Goal: Task Accomplishment & Management: Manage account settings

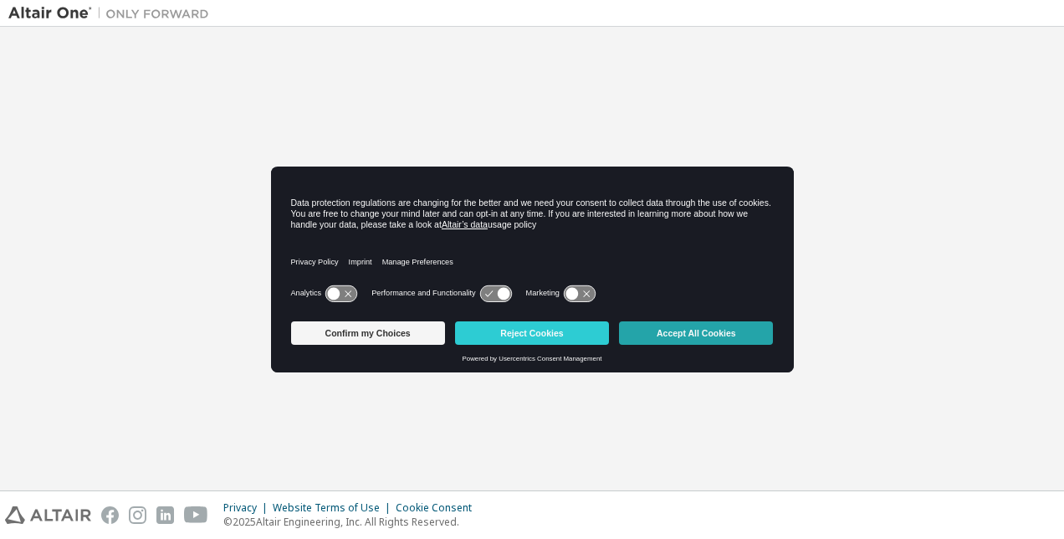
click at [667, 336] on button "Accept All Cookies" at bounding box center [696, 332] width 154 height 23
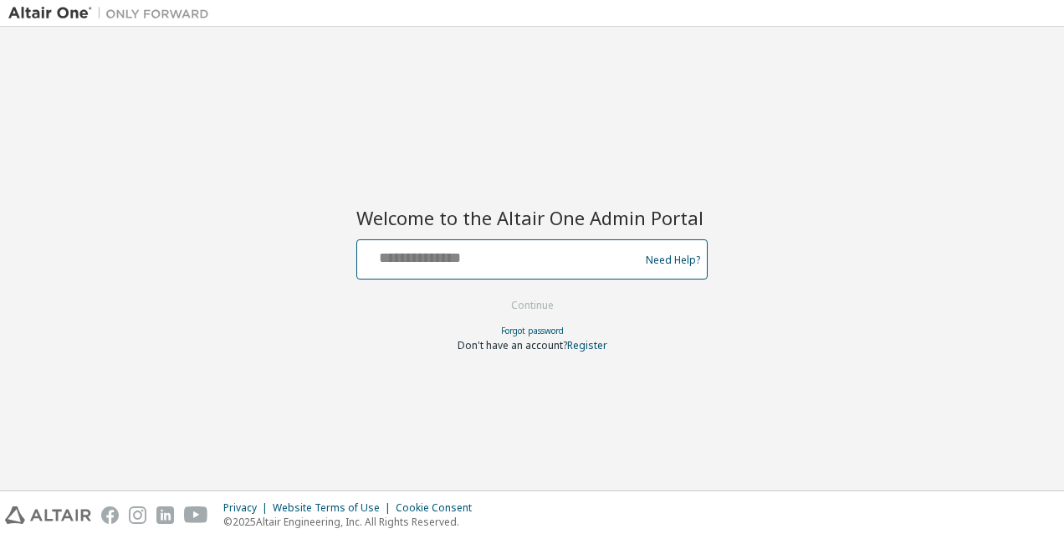
click at [413, 260] on input "text" at bounding box center [500, 255] width 273 height 24
type input "**********"
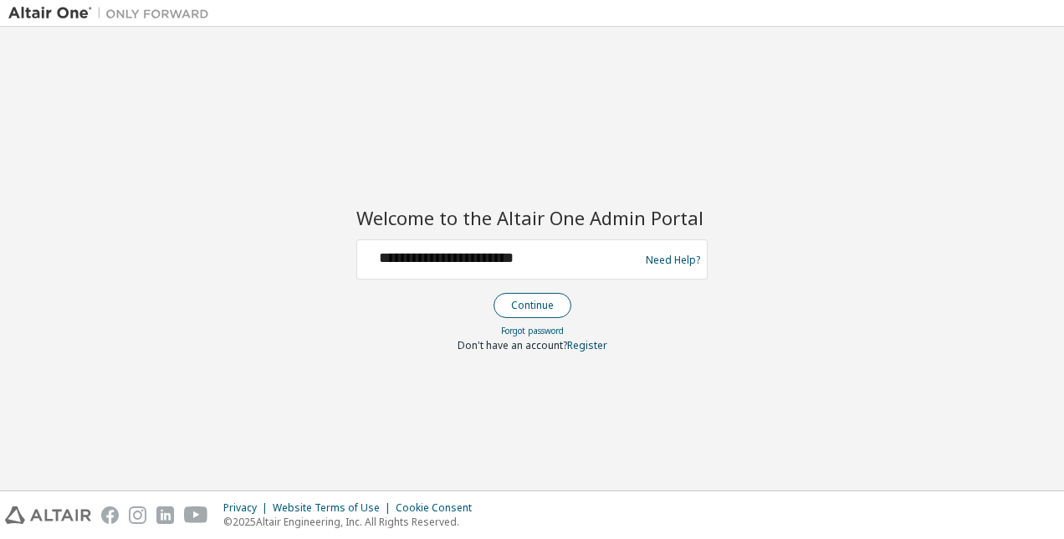
click at [532, 299] on button "Continue" at bounding box center [532, 305] width 78 height 25
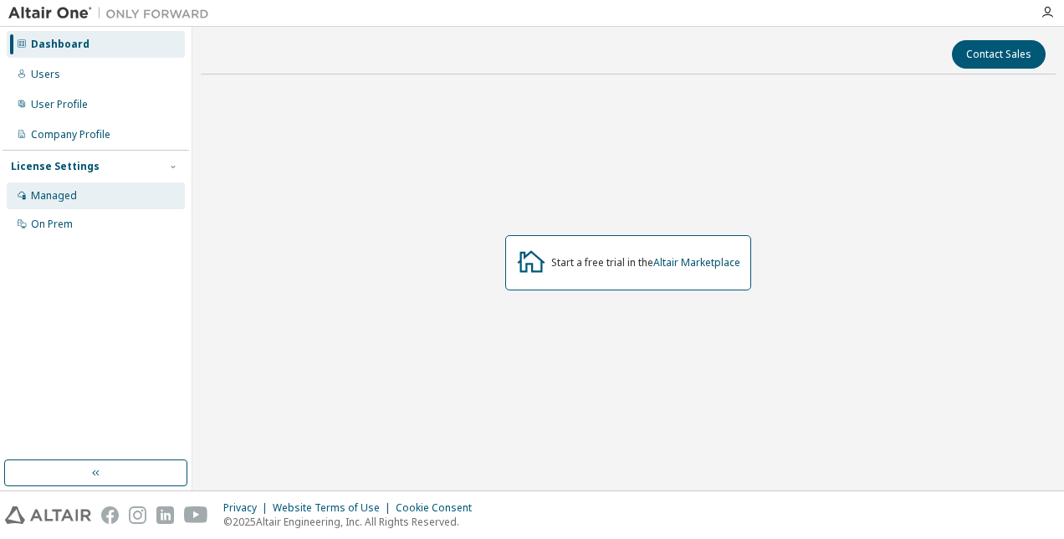
click at [79, 196] on div "Managed" at bounding box center [96, 195] width 178 height 27
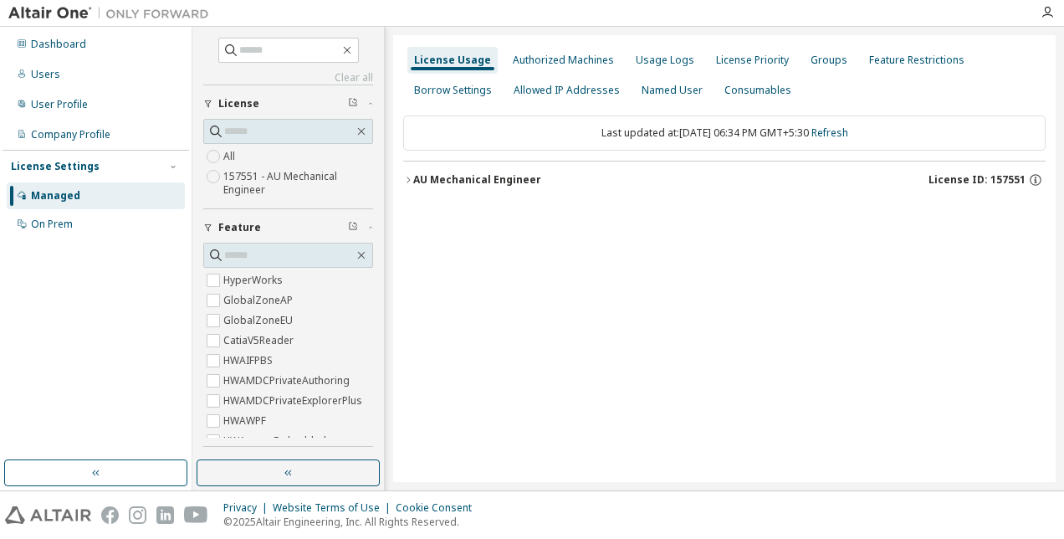
click at [406, 180] on icon "button" at bounding box center [408, 180] width 10 height 10
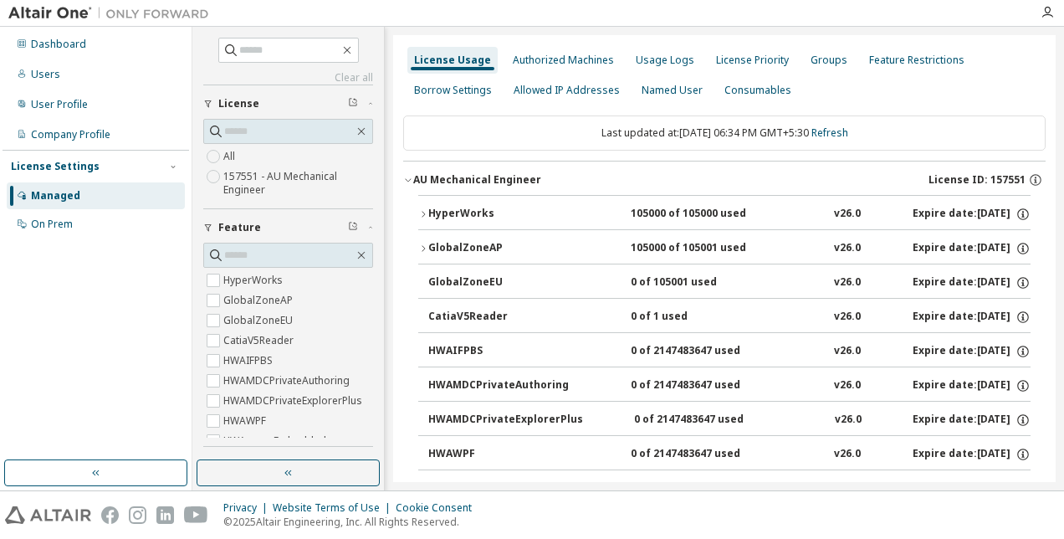
click at [421, 212] on icon "button" at bounding box center [423, 214] width 10 height 10
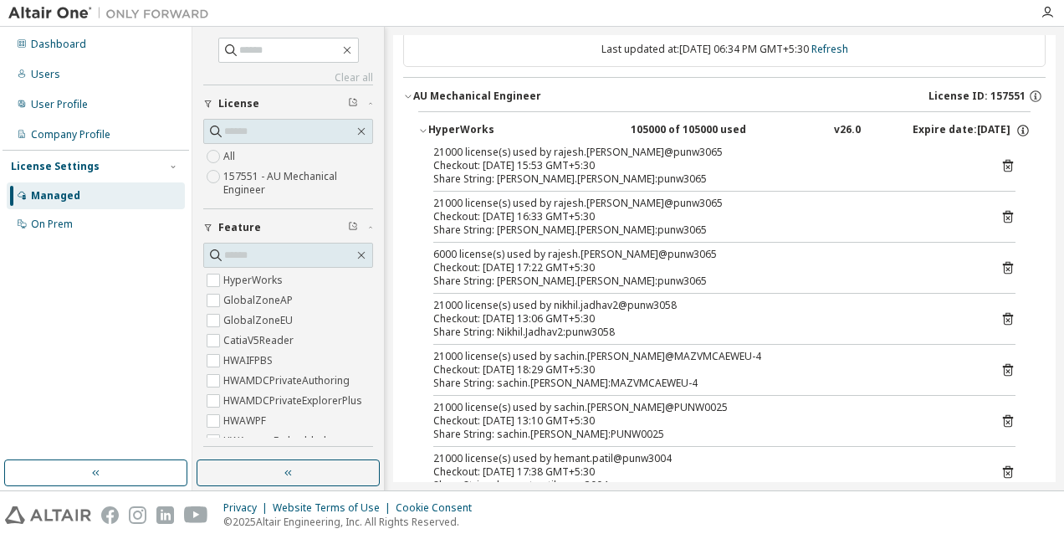
scroll to position [167, 0]
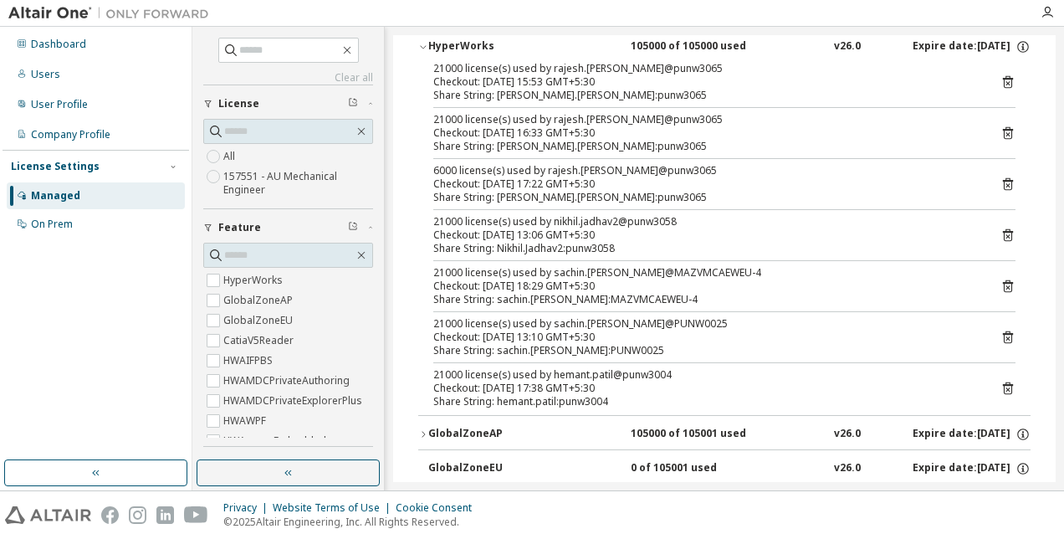
click at [1003, 339] on icon at bounding box center [1008, 337] width 10 height 13
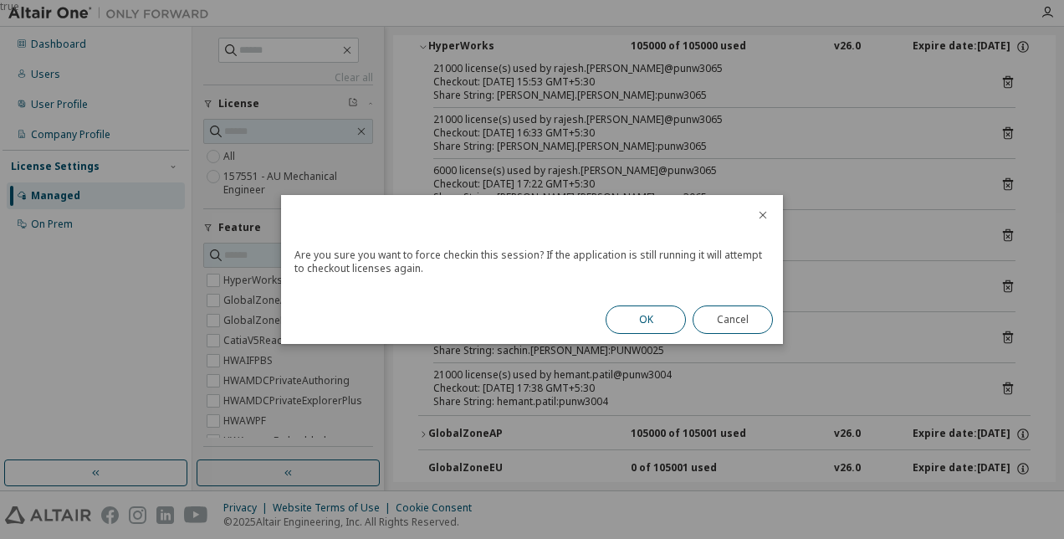
click at [647, 321] on button "OK" at bounding box center [645, 319] width 80 height 28
